Goal: Transaction & Acquisition: Download file/media

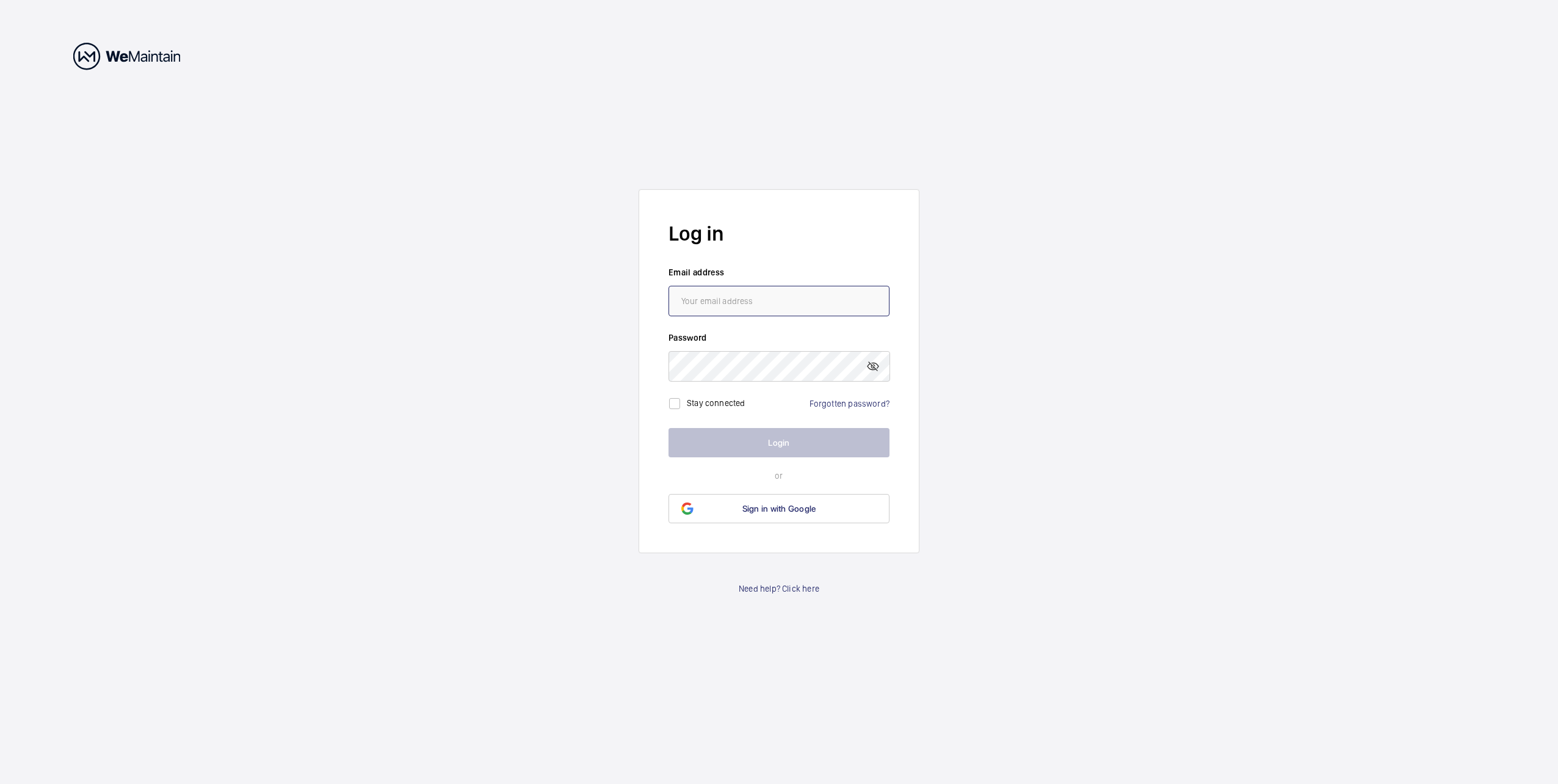
click at [721, 304] on input "email" at bounding box center [779, 300] width 221 height 30
type input "[EMAIL_ADDRESS][DOMAIN_NAME]"
click at [669, 428] on button "Login" at bounding box center [779, 442] width 221 height 29
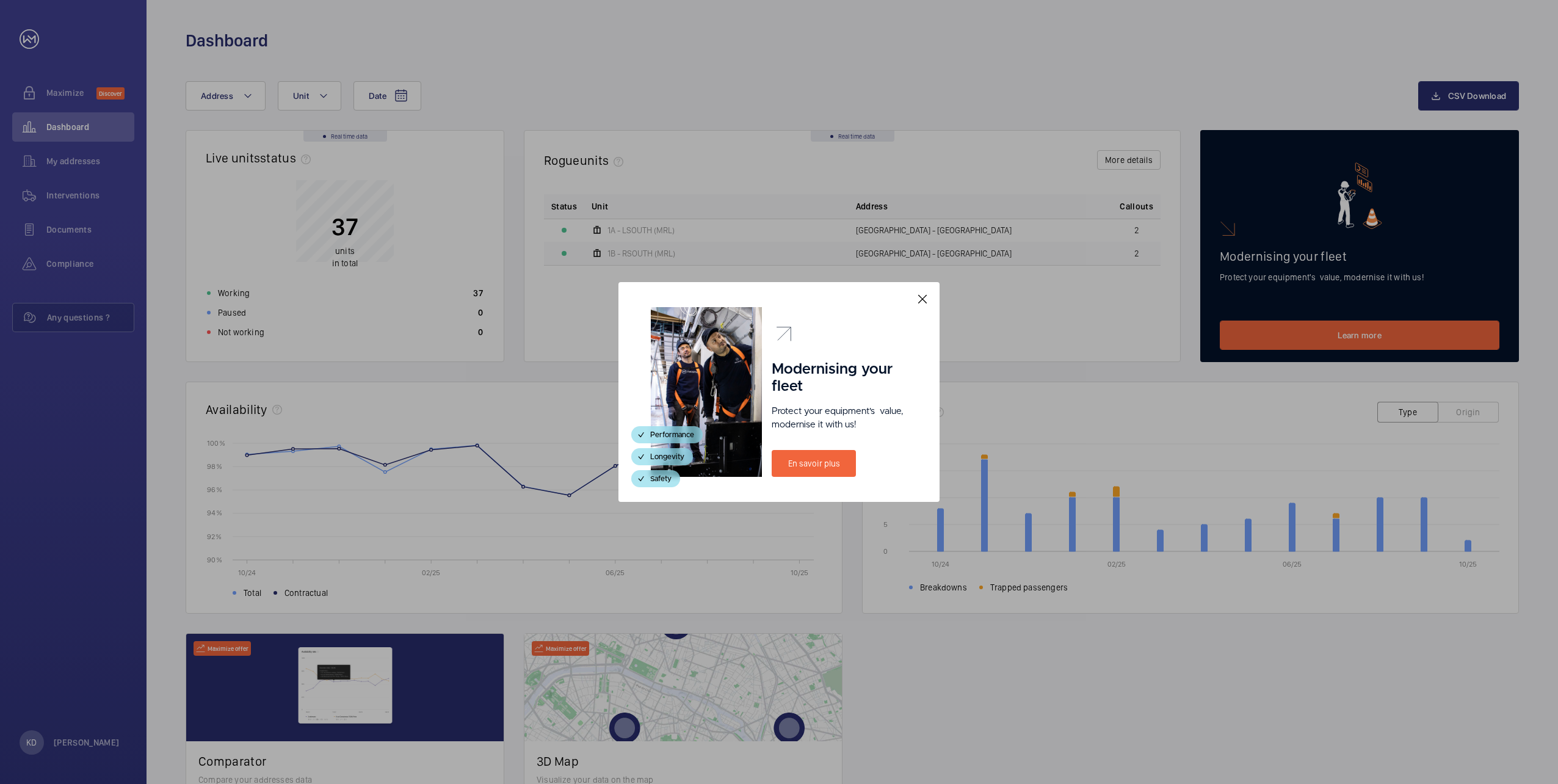
click at [929, 300] on mat-icon at bounding box center [922, 299] width 15 height 15
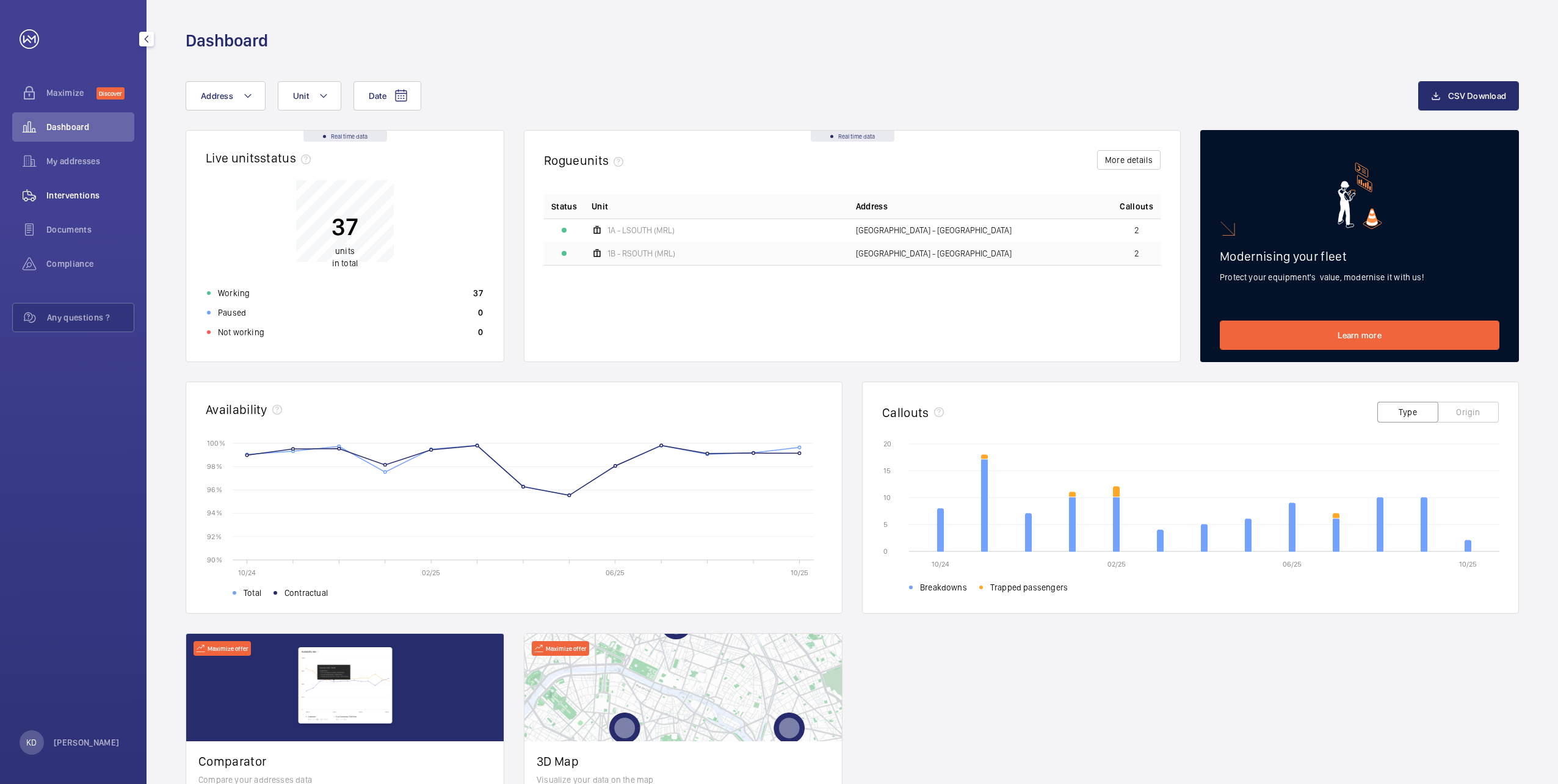
click at [87, 202] on div "Interventions" at bounding box center [72, 195] width 122 height 29
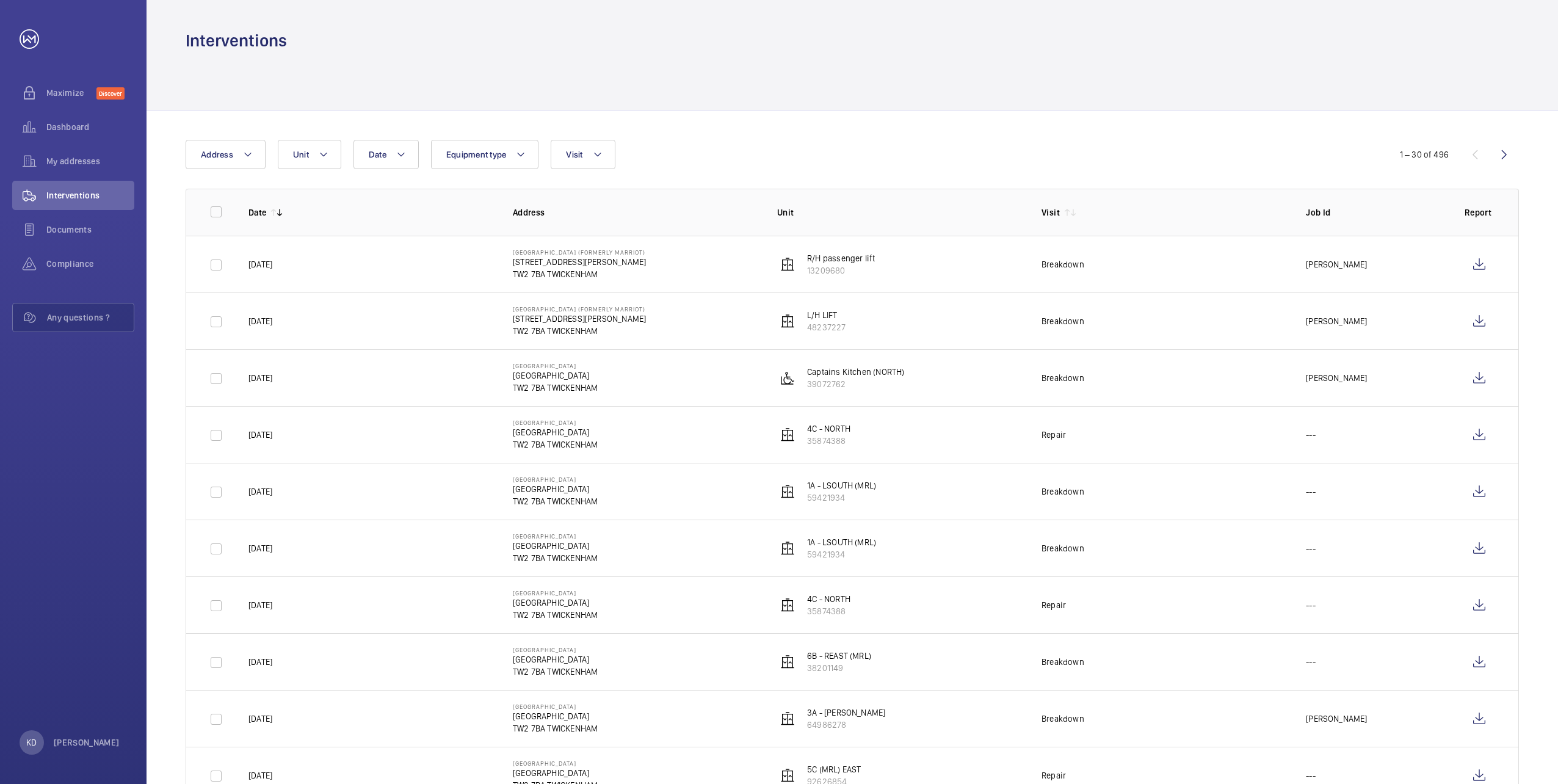
click at [881, 367] on p "Captains Kitchen (NORTH)" at bounding box center [855, 371] width 97 height 12
click at [1486, 377] on wm-front-icon-button at bounding box center [1479, 378] width 29 height 29
